Goal: Task Accomplishment & Management: Manage account settings

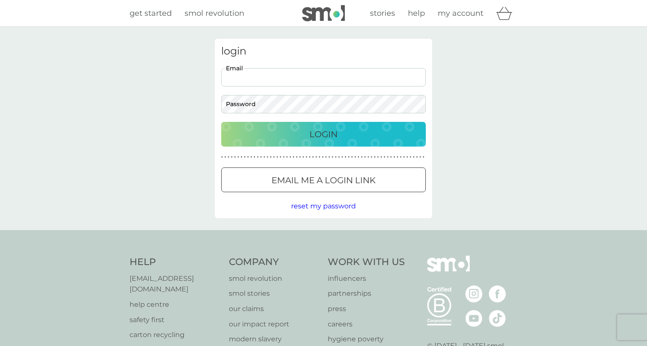
type input "[EMAIL_ADDRESS][DOMAIN_NAME]"
click at [278, 133] on div "Login" at bounding box center [324, 135] width 188 height 14
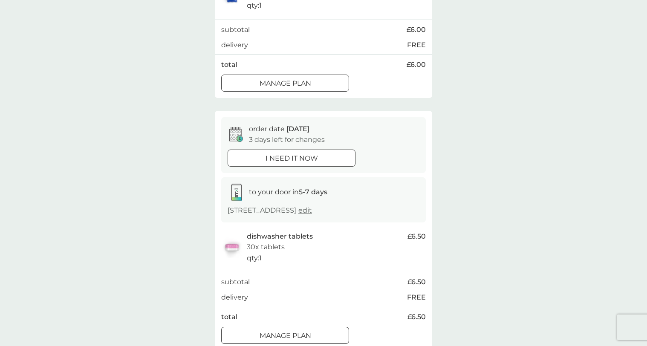
scroll to position [273, 0]
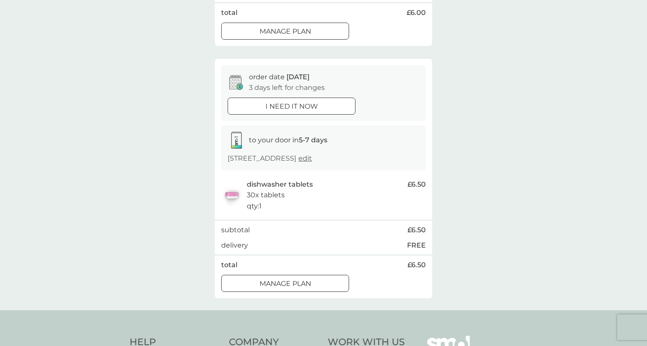
click at [310, 290] on p "Manage plan" at bounding box center [286, 283] width 52 height 11
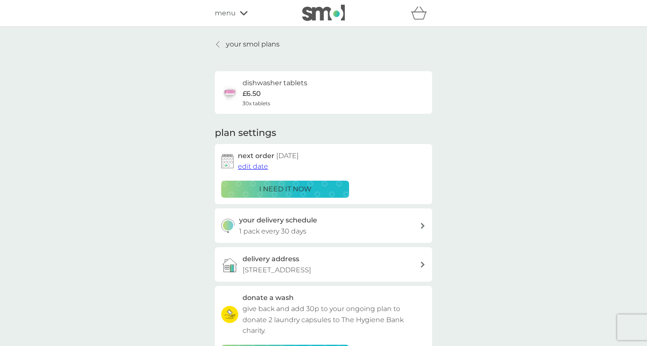
scroll to position [64, 0]
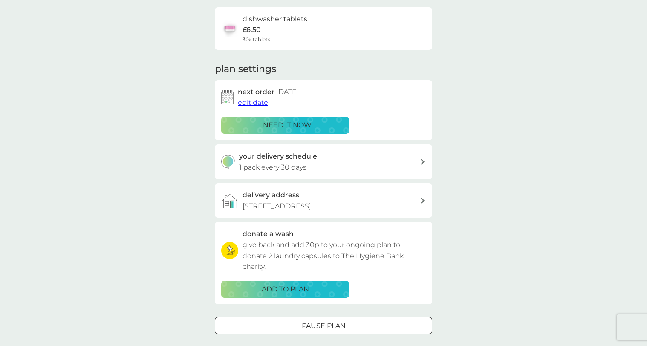
click at [260, 100] on span "edit date" at bounding box center [253, 103] width 30 height 8
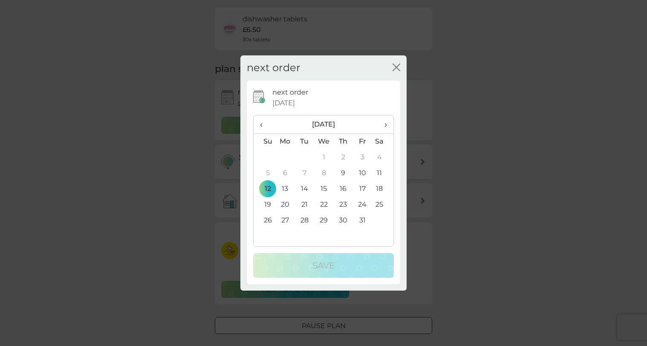
click at [363, 203] on td "24" at bounding box center [362, 205] width 19 height 16
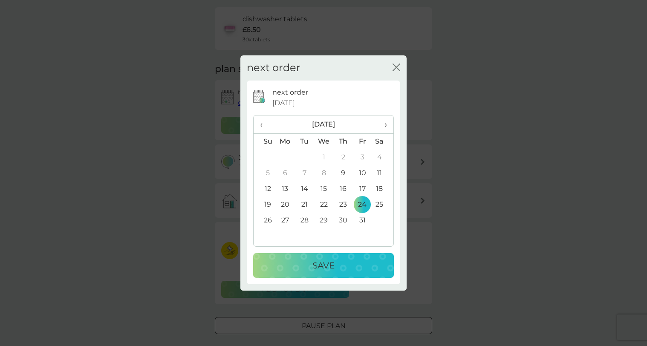
click at [336, 265] on div "Save" at bounding box center [324, 266] width 124 height 14
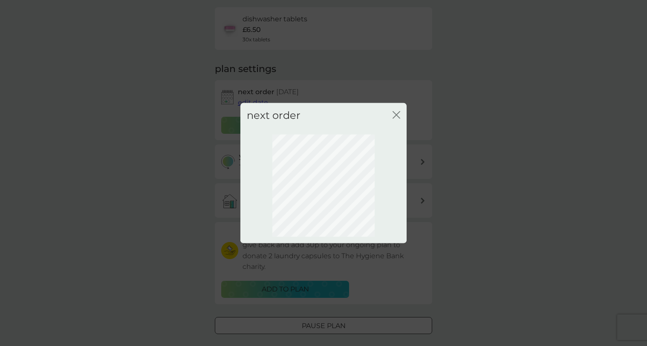
scroll to position [11, 0]
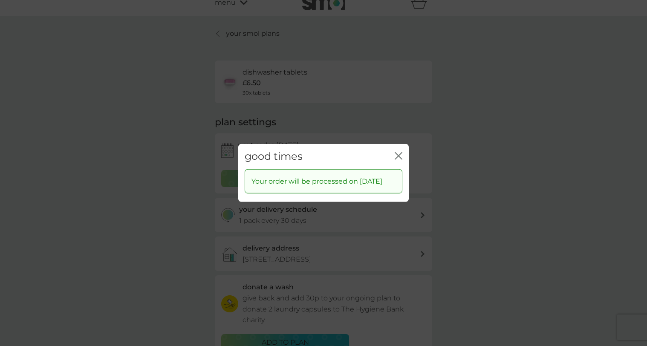
click at [398, 152] on icon "close" at bounding box center [399, 156] width 8 height 8
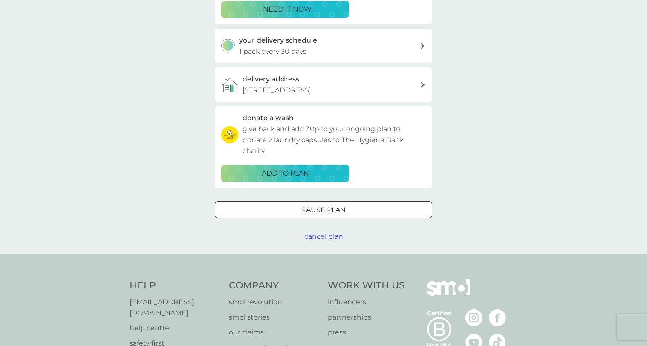
scroll to position [0, 0]
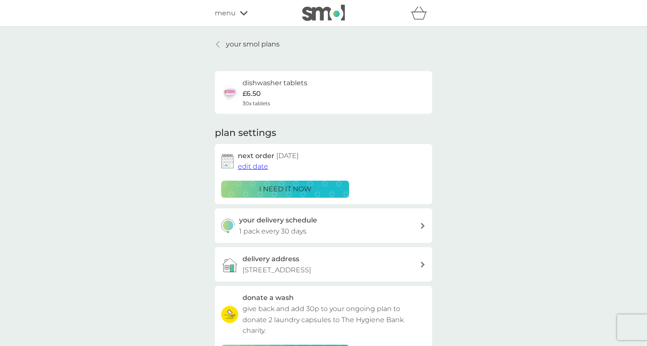
click at [221, 43] on div at bounding box center [218, 44] width 6 height 7
